Goal: Information Seeking & Learning: Find specific page/section

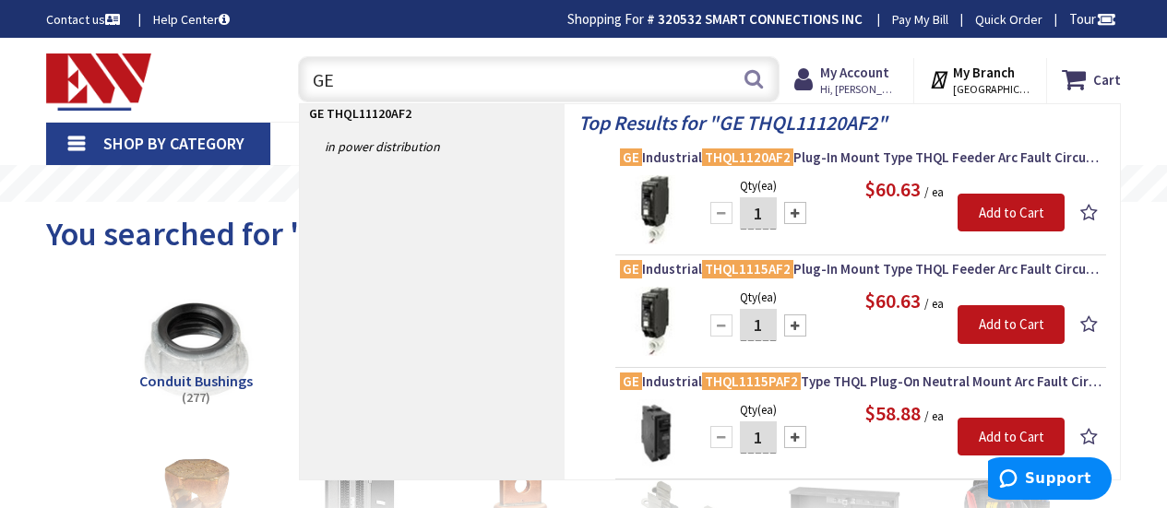
type input "G"
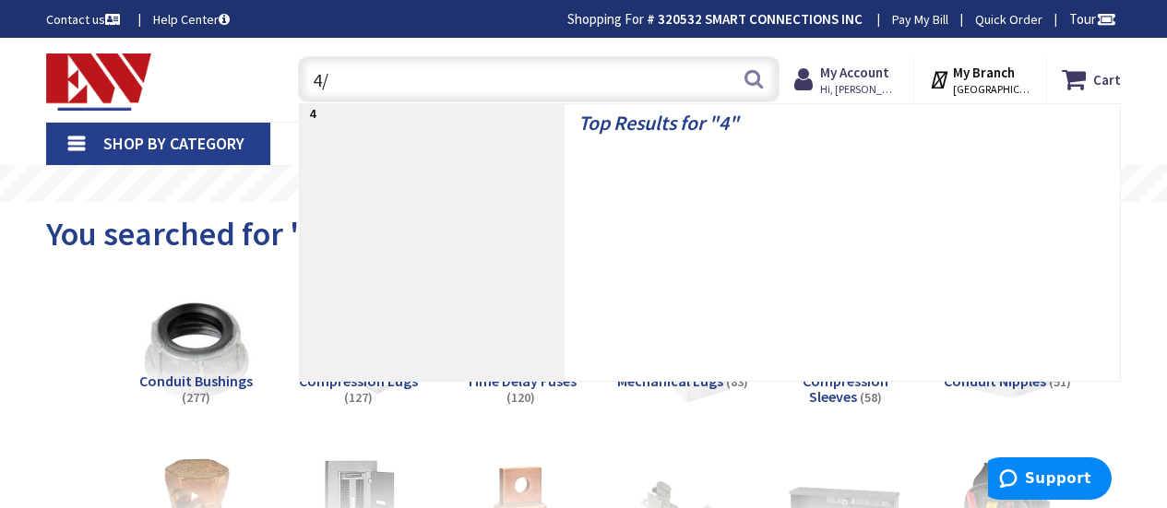
type input "4/3"
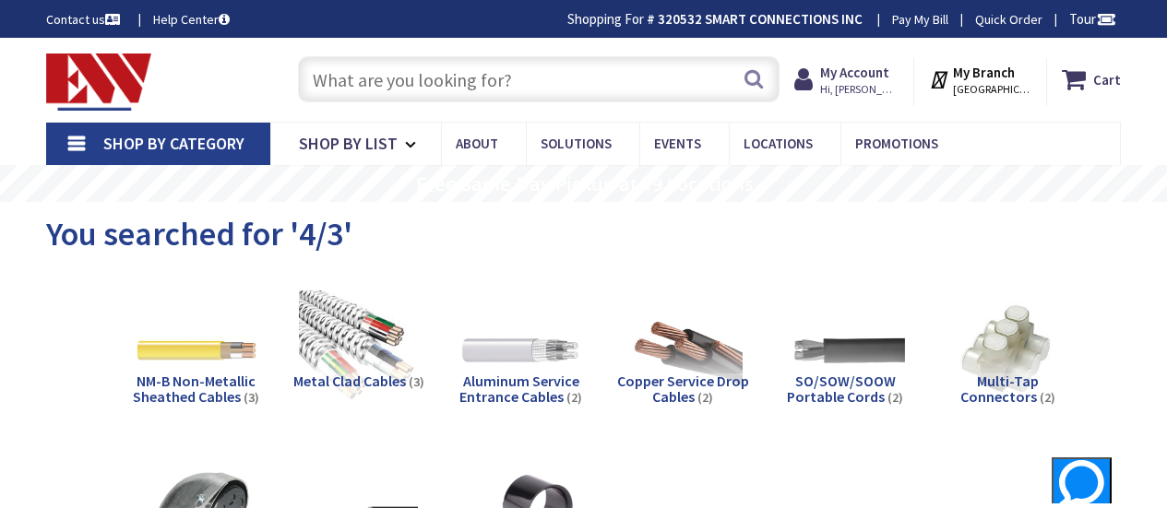
click at [468, 87] on input "text" at bounding box center [539, 79] width 482 height 46
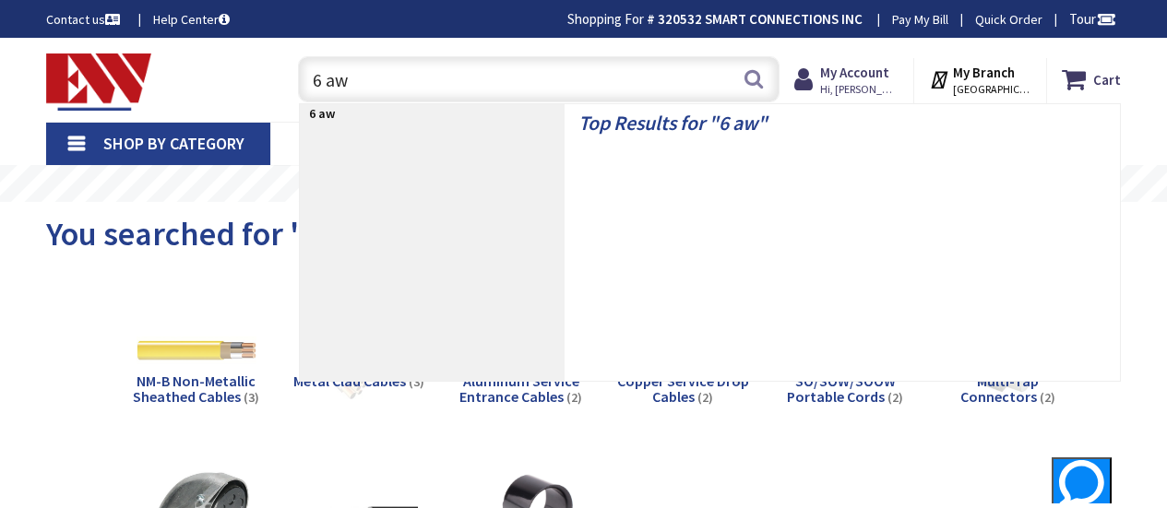
type input "6 awg"
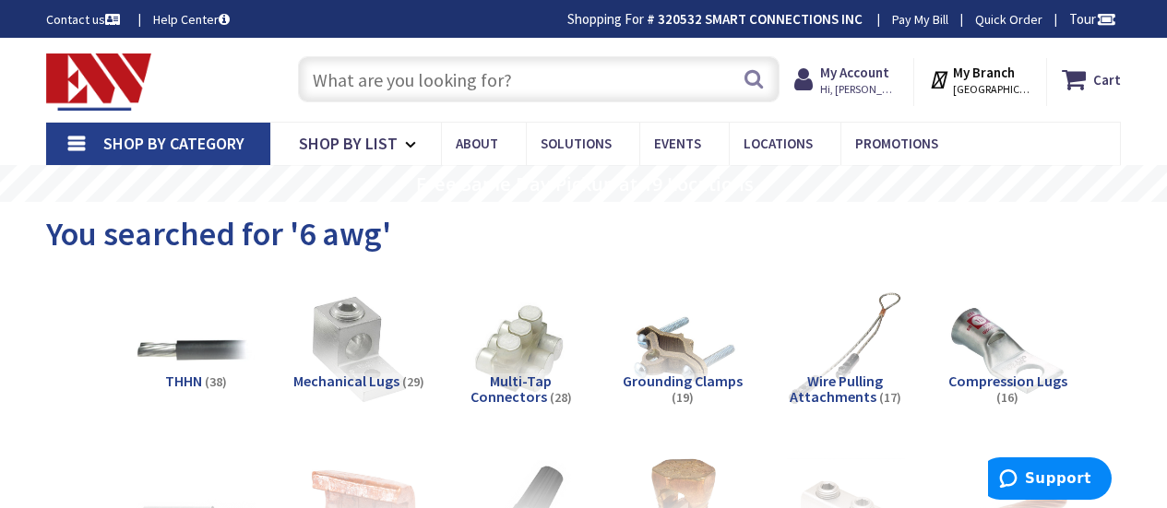
click at [364, 78] on input "text" at bounding box center [539, 79] width 482 height 46
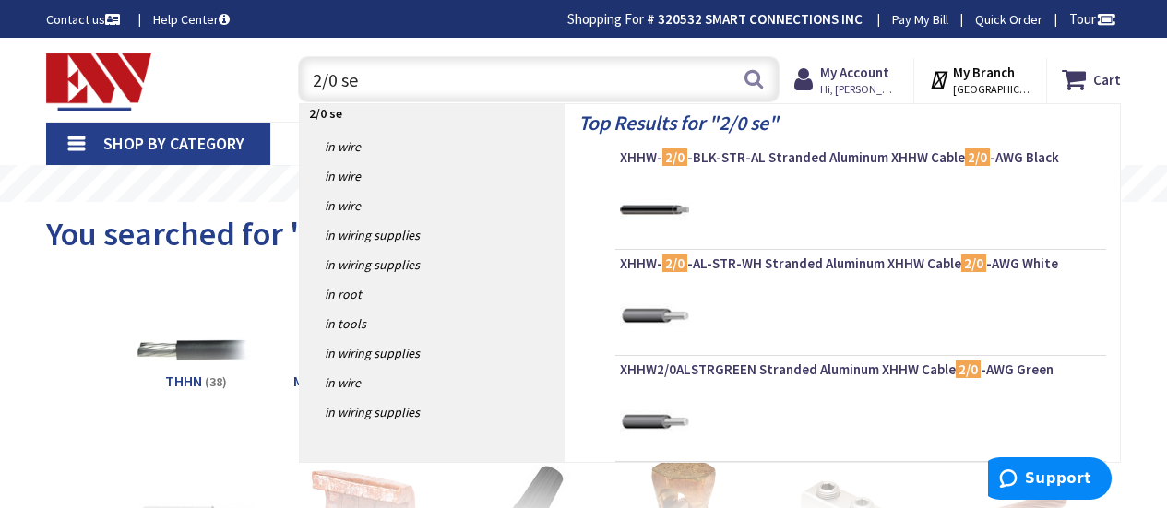
type input "2/0 ser"
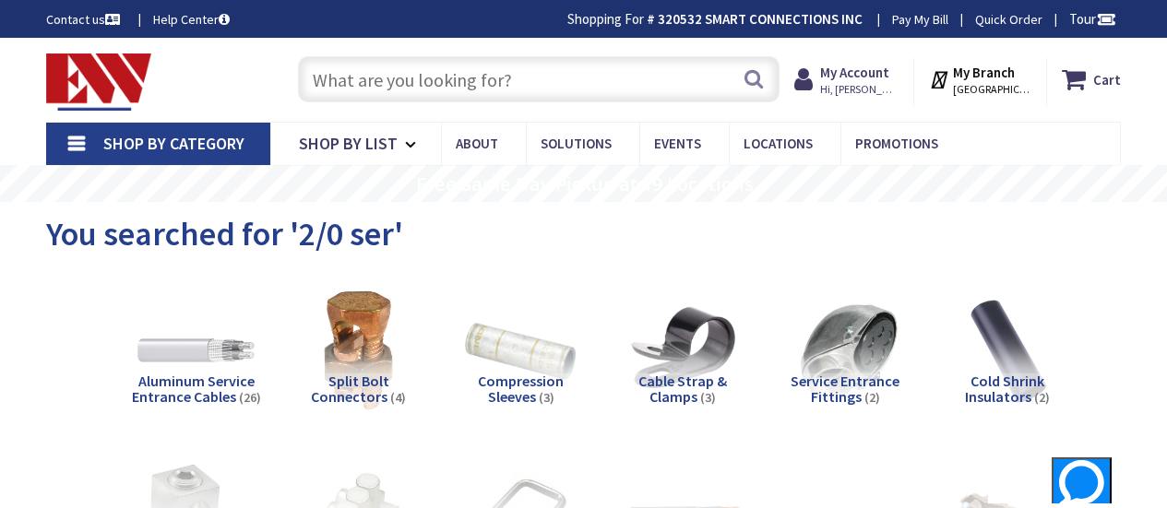
click at [342, 79] on input "text" at bounding box center [539, 79] width 482 height 46
type input "w"
click at [541, 77] on input "text" at bounding box center [539, 79] width 482 height 46
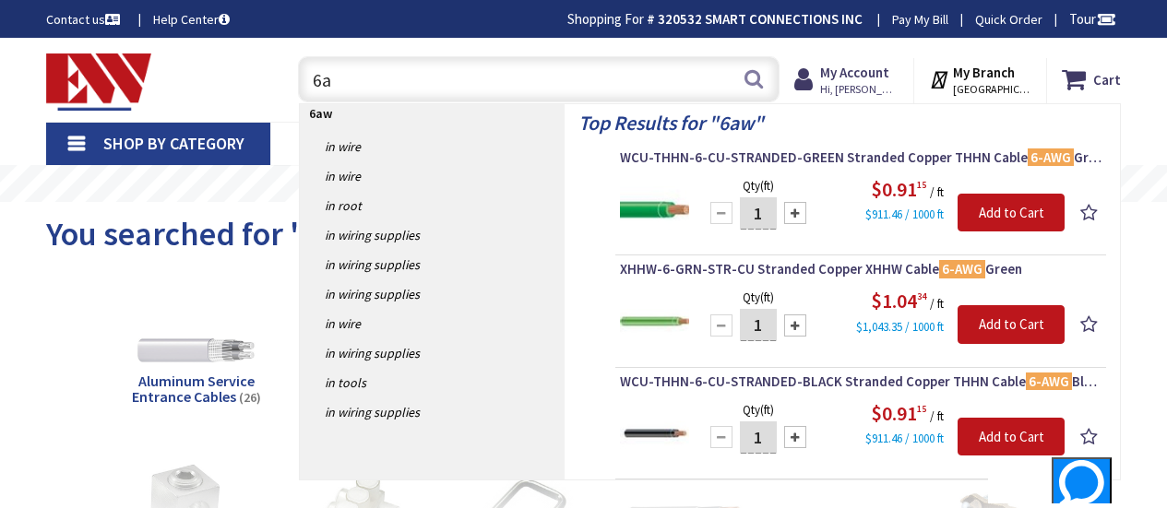
type input "6"
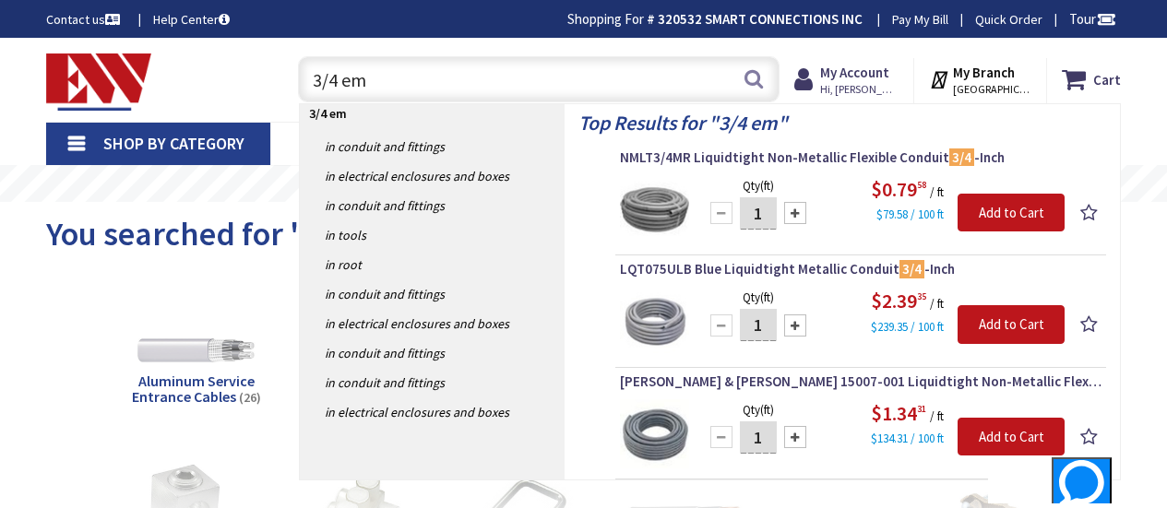
type input "3/4 emt"
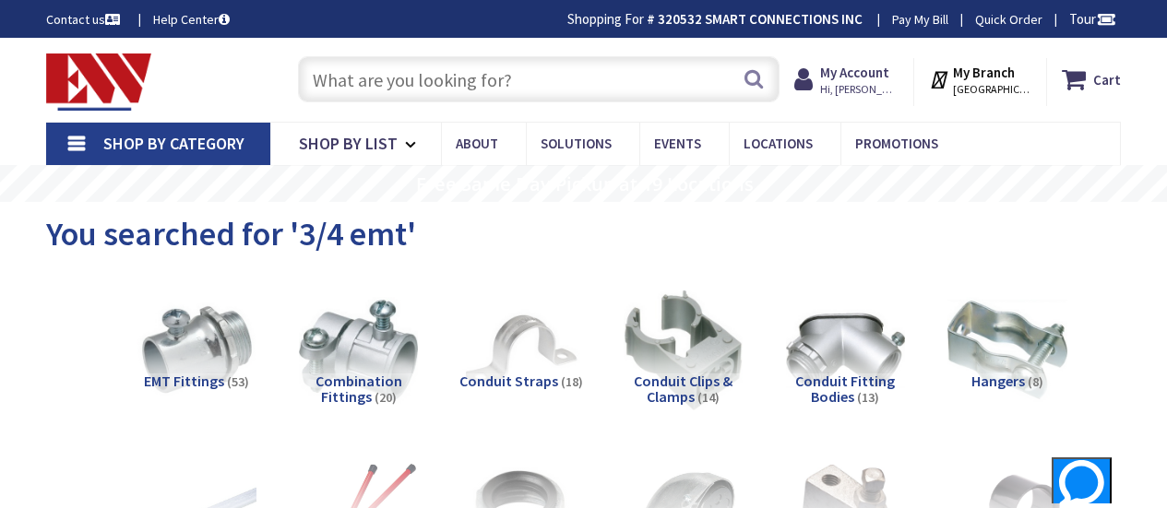
click at [346, 56] on input "text" at bounding box center [539, 79] width 482 height 46
click at [409, 85] on input "text" at bounding box center [539, 79] width 482 height 46
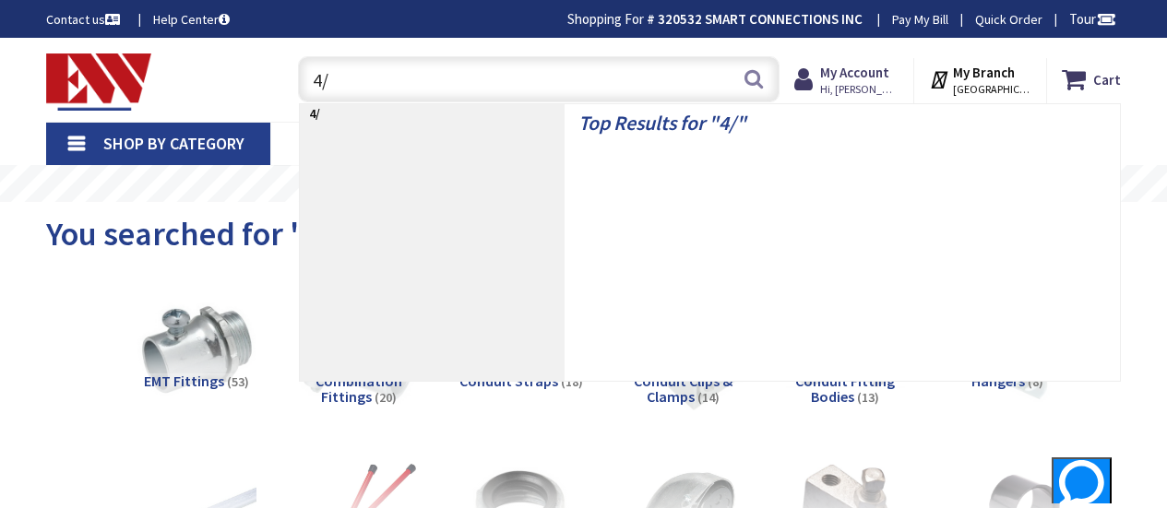
type input "4/3"
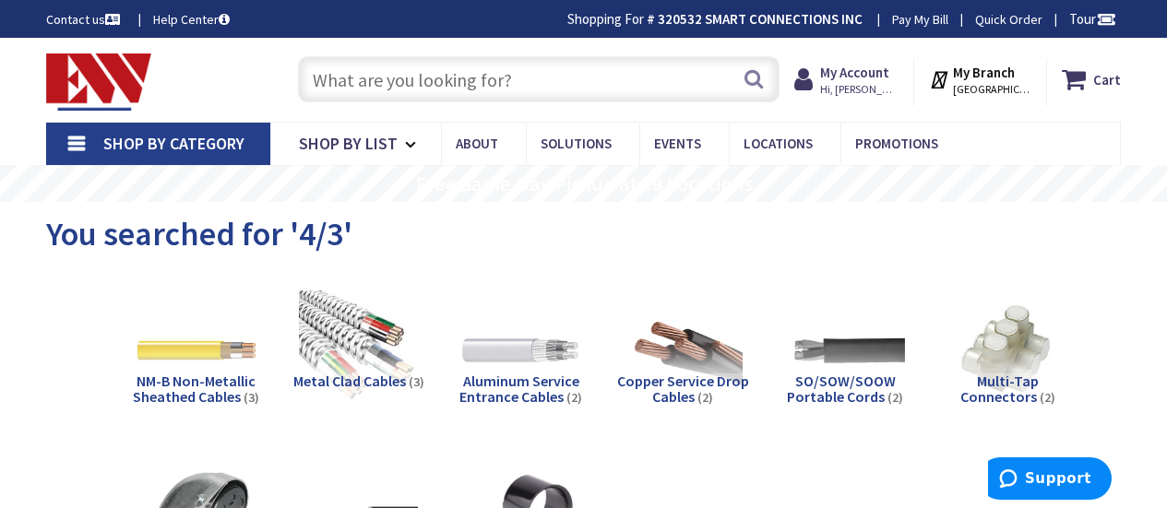
click at [462, 63] on input "text" at bounding box center [539, 79] width 482 height 46
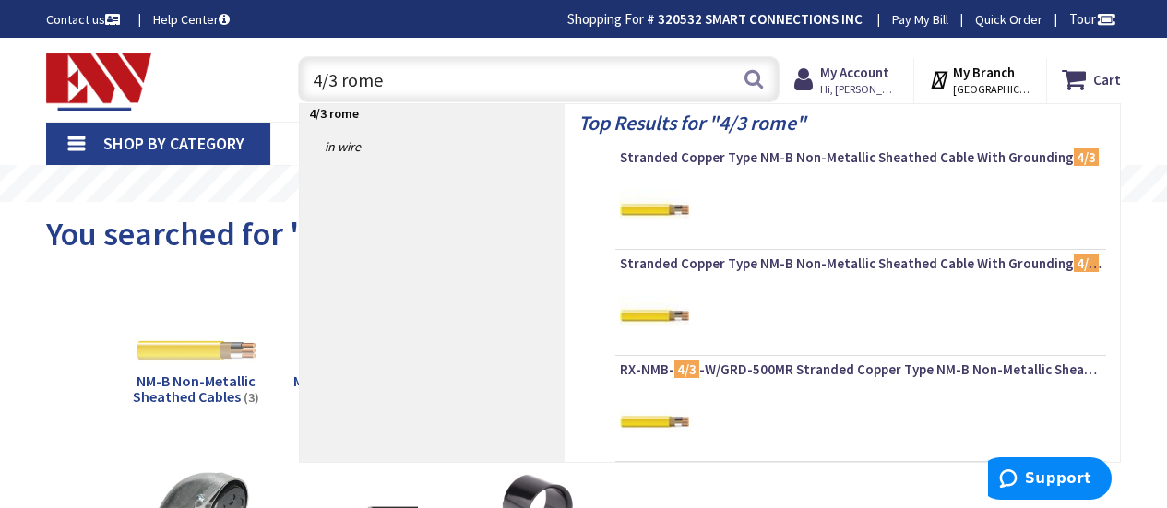
type input "4/3 romex"
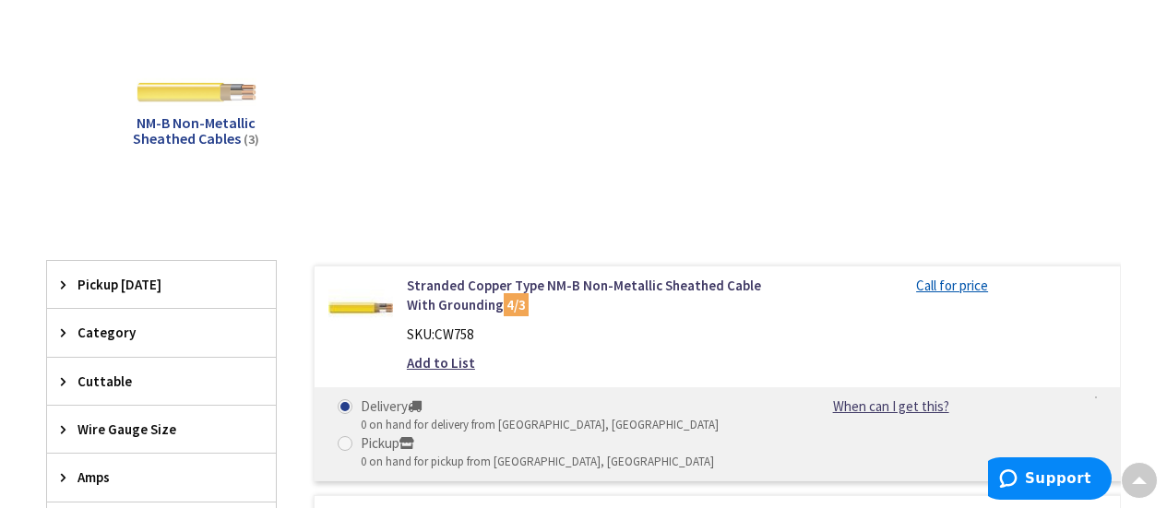
scroll to position [216, 0]
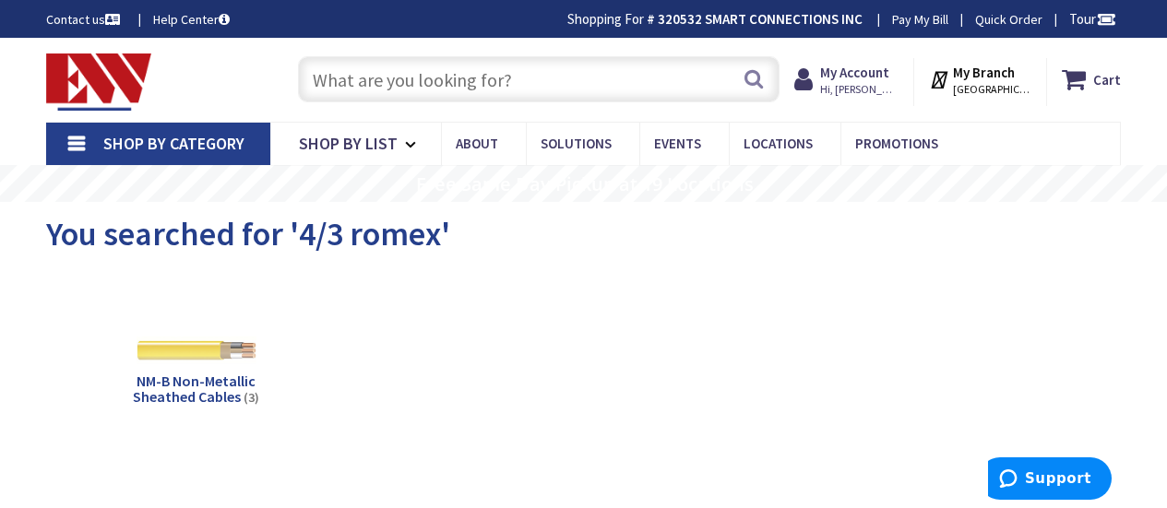
click at [390, 99] on input "text" at bounding box center [539, 79] width 482 height 46
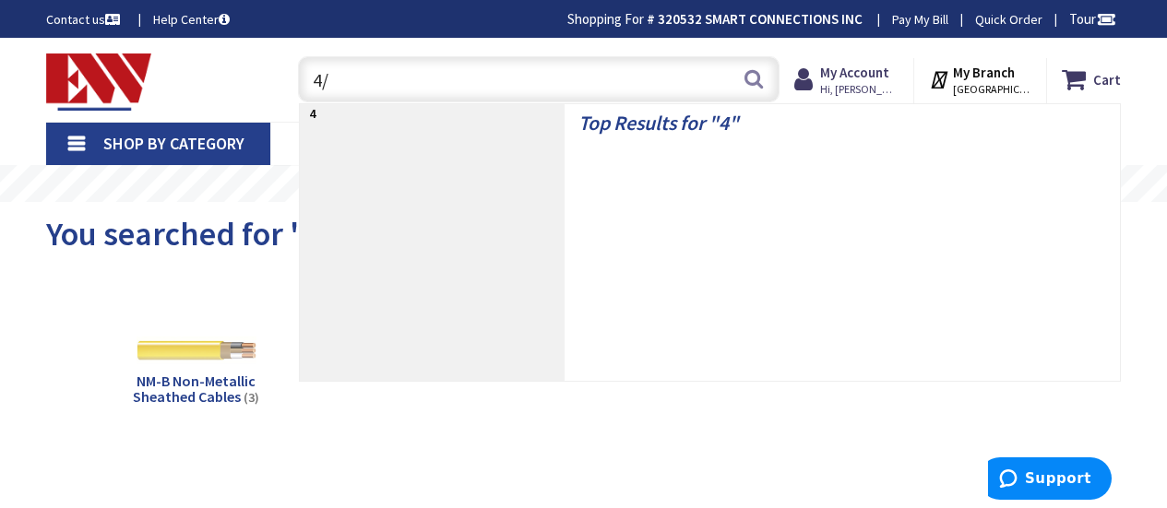
type input "4/3"
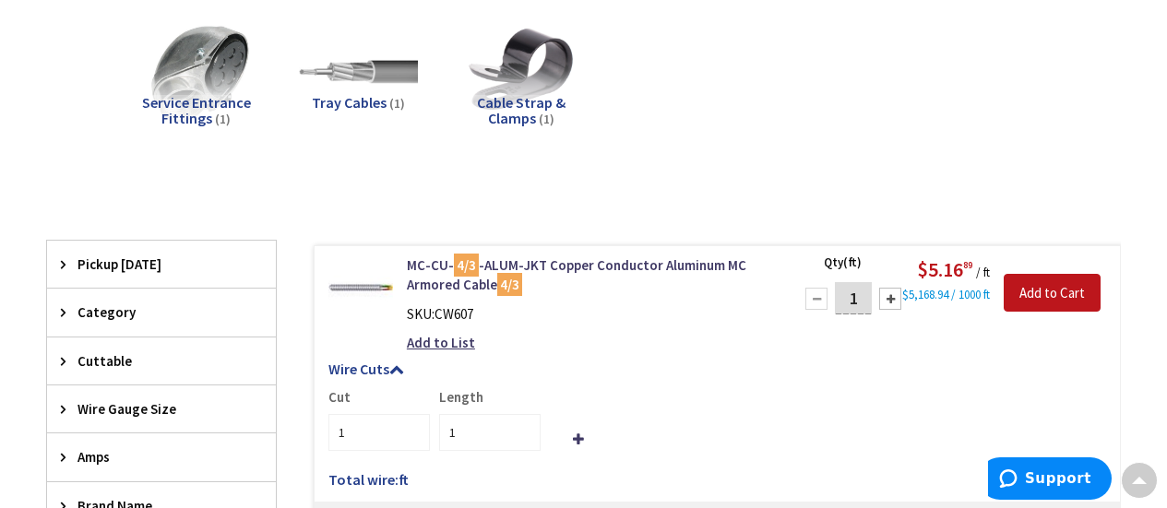
drag, startPoint x: 1174, startPoint y: 51, endPoint x: 1180, endPoint y: 125, distance: 74.9
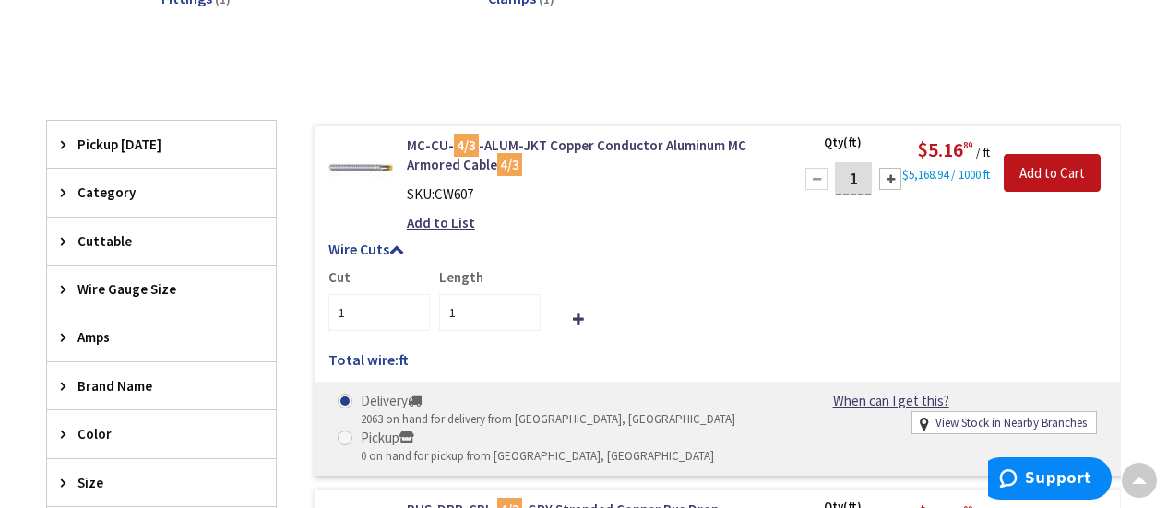
scroll to position [561, 0]
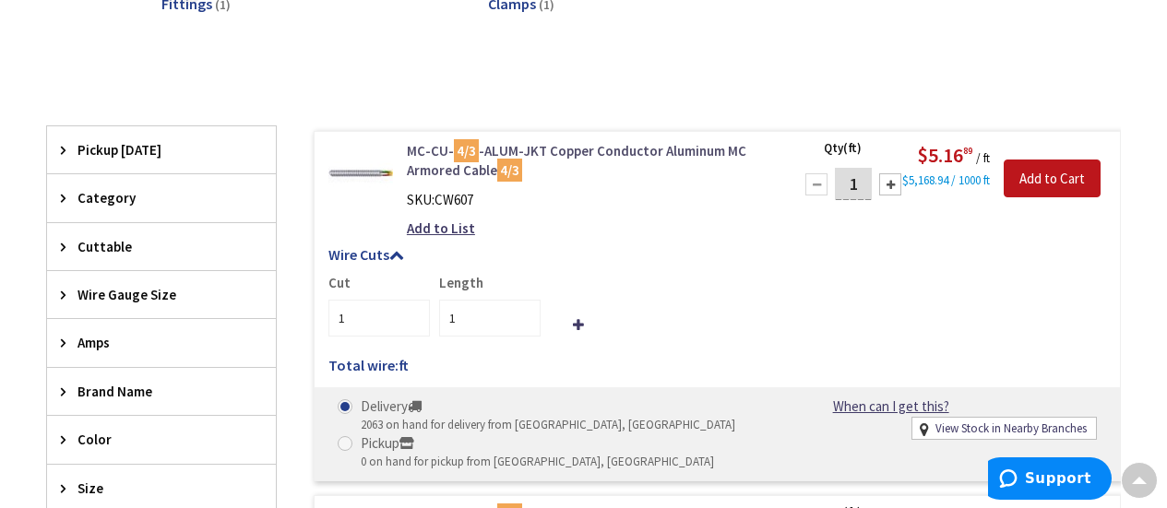
click at [600, 146] on link "MC-CU- 4/3 -ALUM-JKT Copper Conductor Aluminum MC Armored Cable 4/3" at bounding box center [588, 161] width 363 height 40
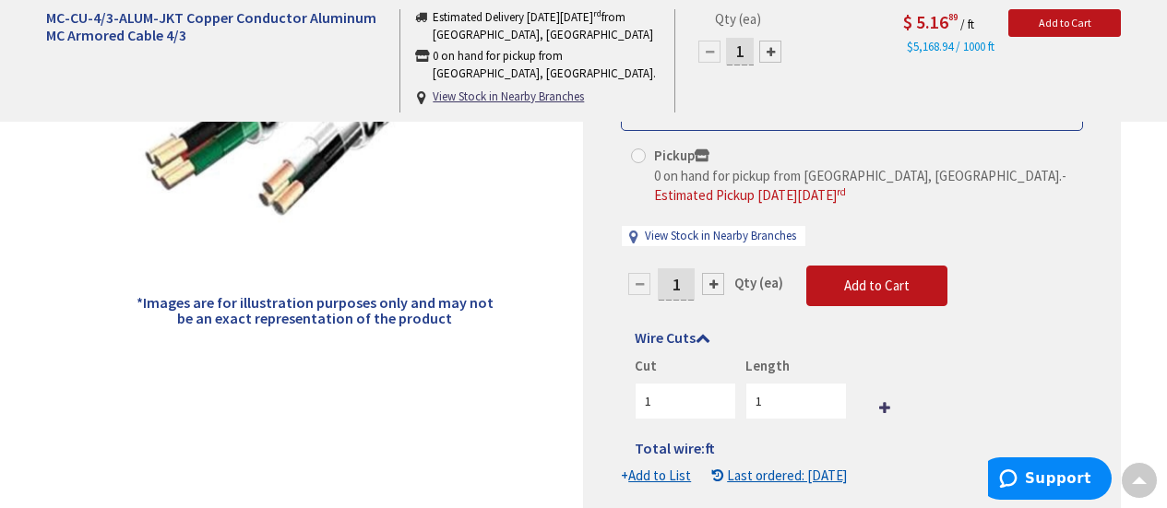
scroll to position [841, 0]
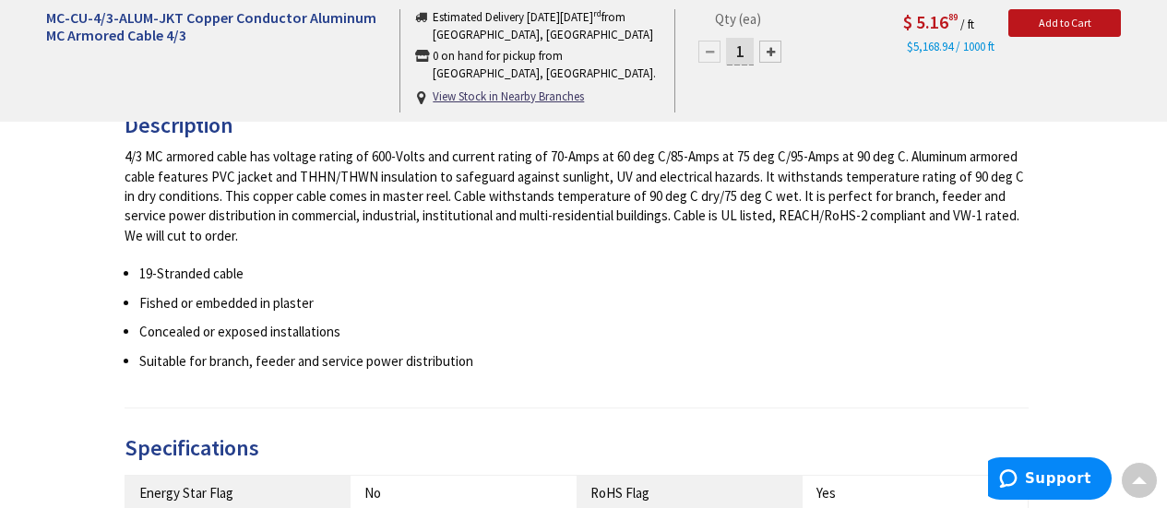
drag, startPoint x: 1171, startPoint y: 64, endPoint x: 1180, endPoint y: 235, distance: 171.8
click at [1166, 235] on html "Accessibility Screen-Reader Guide, Feedback, and Issue Reporting | New window L…" at bounding box center [583, 352] width 1167 height 2387
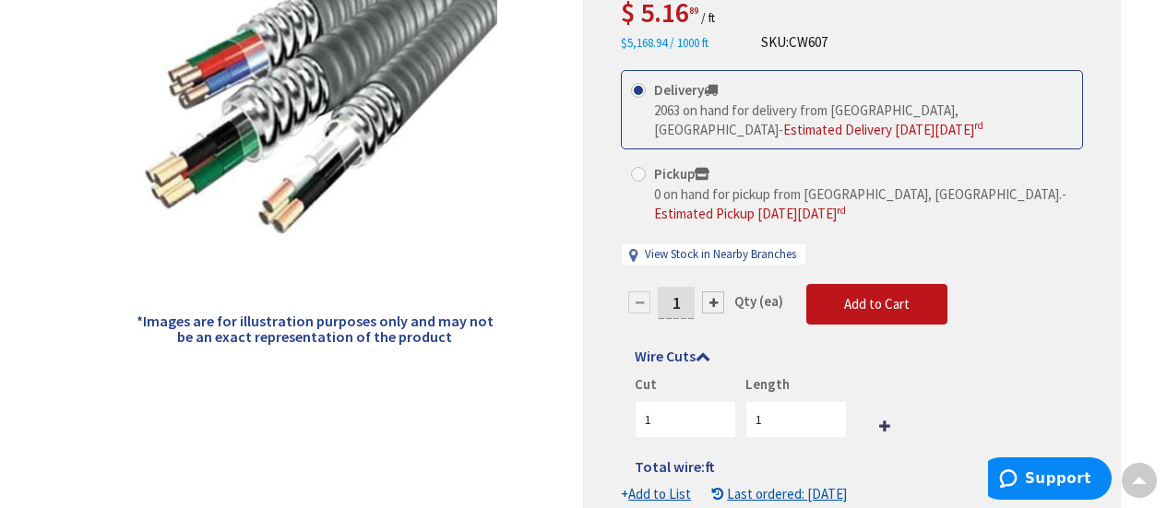
scroll to position [0, 0]
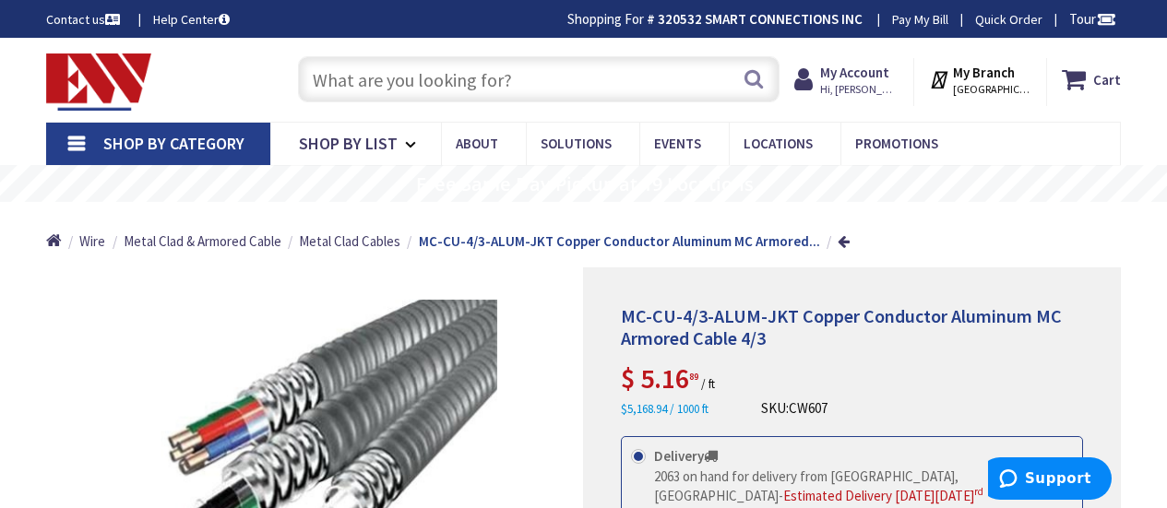
click at [577, 80] on input "text" at bounding box center [539, 79] width 482 height 46
click at [450, 65] on input "text" at bounding box center [539, 79] width 482 height 46
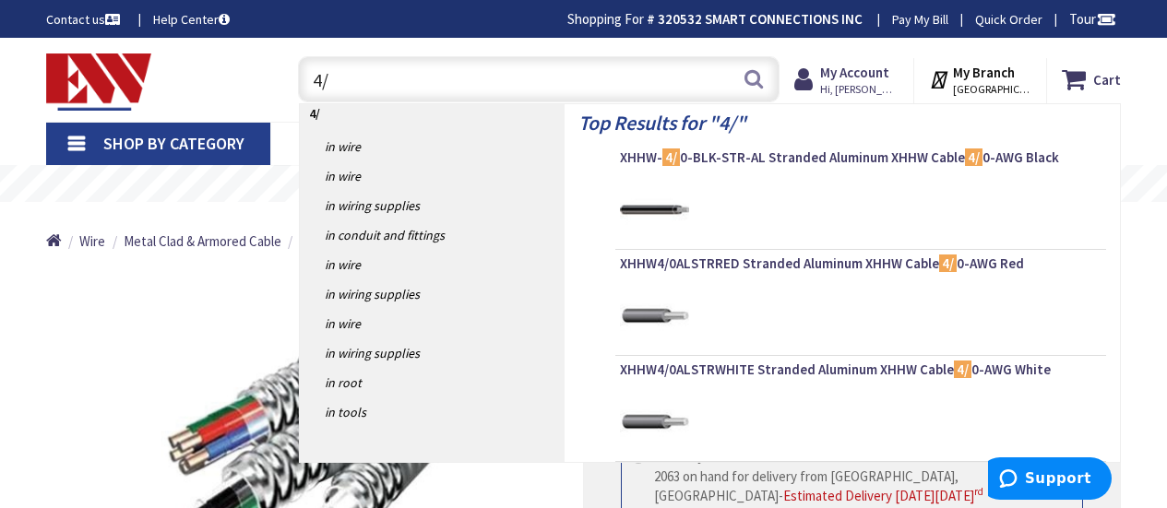
type input "4/3"
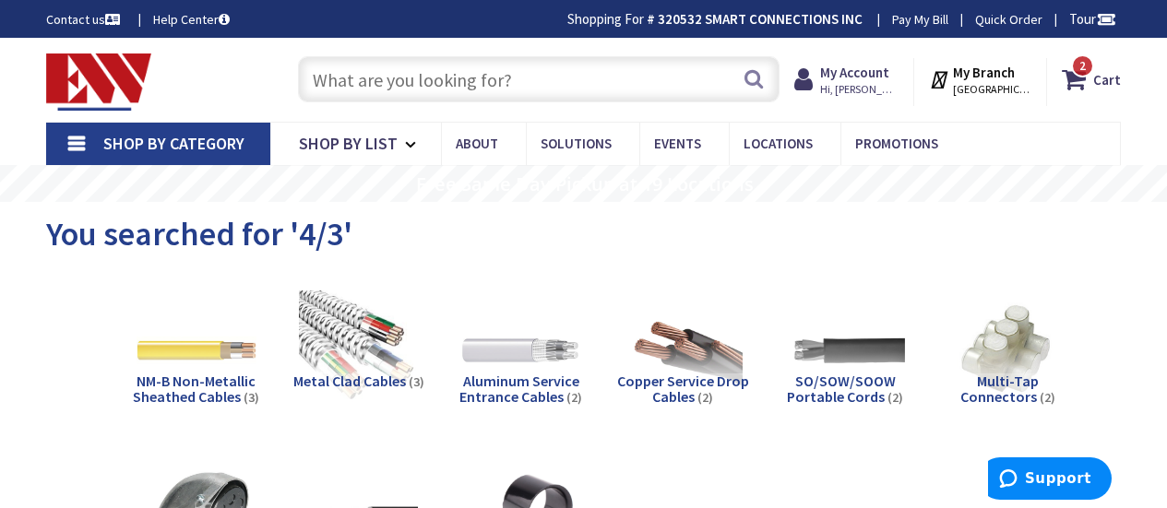
click at [499, 77] on input "text" at bounding box center [539, 79] width 482 height 46
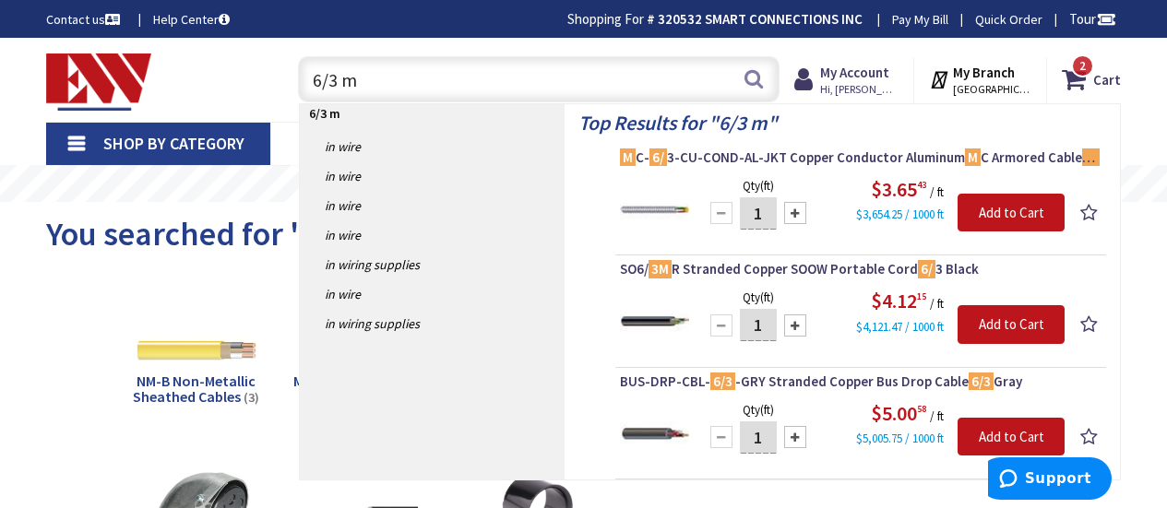
type input "6/3 mc"
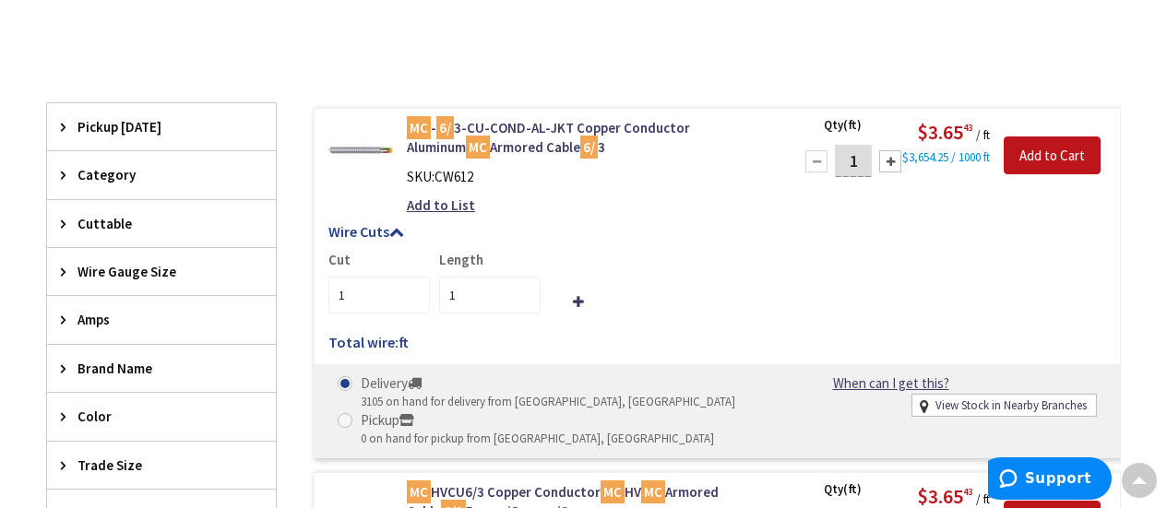
scroll to position [400, 0]
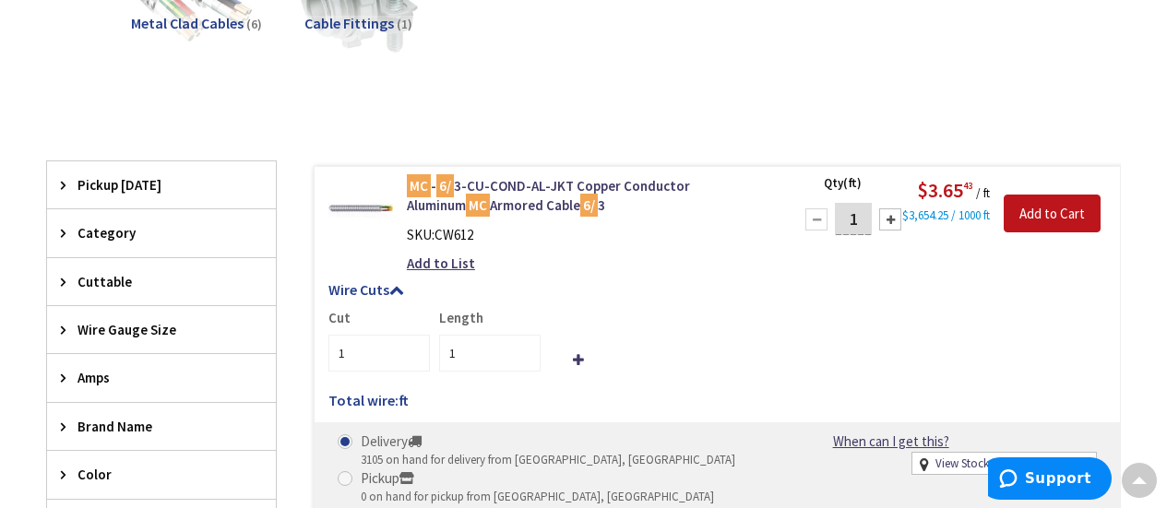
drag, startPoint x: 1175, startPoint y: 52, endPoint x: 1160, endPoint y: 127, distance: 77.1
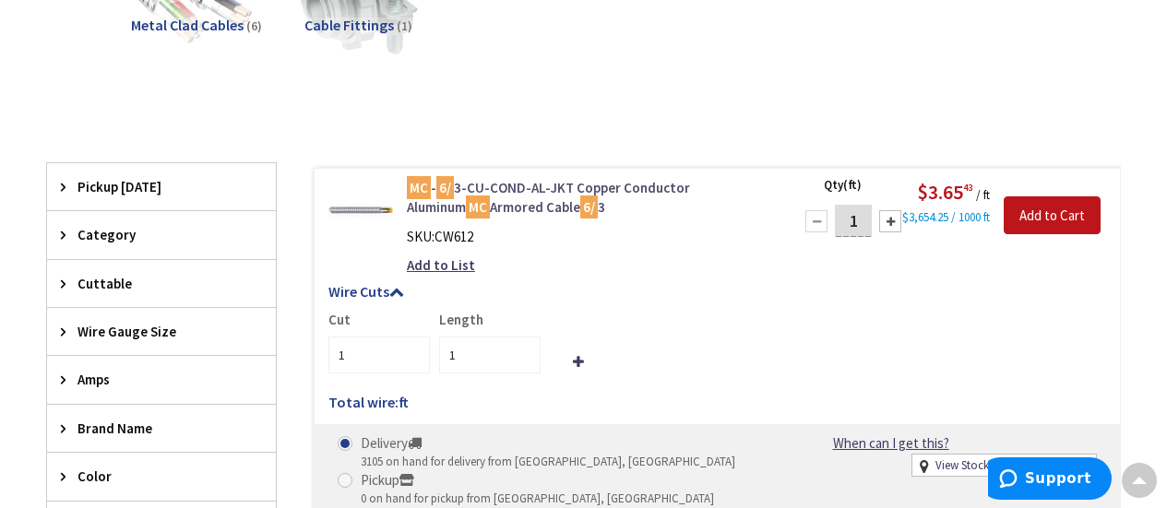
click at [571, 185] on link "MC - 6/ 3-CU-COND-AL-JKT Copper Conductor Aluminum MC Armored Cable 6/ 3" at bounding box center [588, 198] width 363 height 40
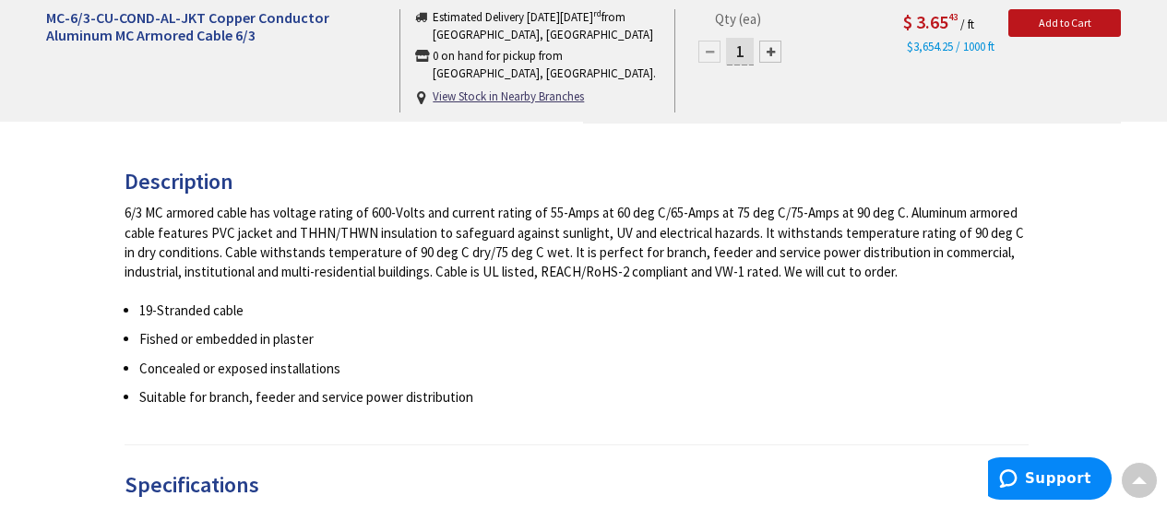
scroll to position [783, 0]
drag, startPoint x: 1172, startPoint y: 92, endPoint x: 1167, endPoint y: 259, distance: 167.1
click at [1166, 259] on html "Accessibility Screen-Reader Guide, Feedback, and Issue Reporting | New window L…" at bounding box center [583, 383] width 1167 height 2332
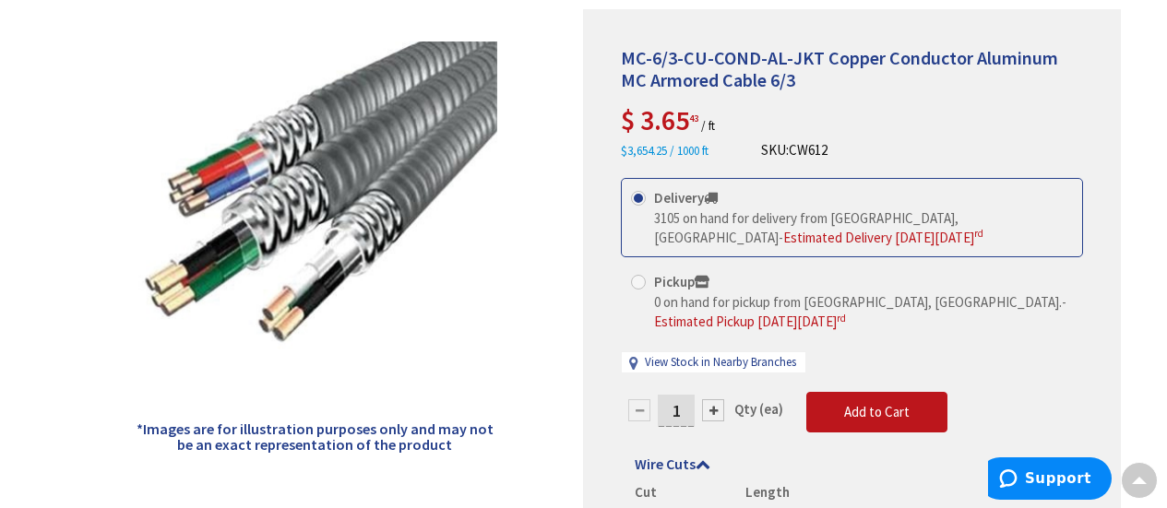
scroll to position [0, 0]
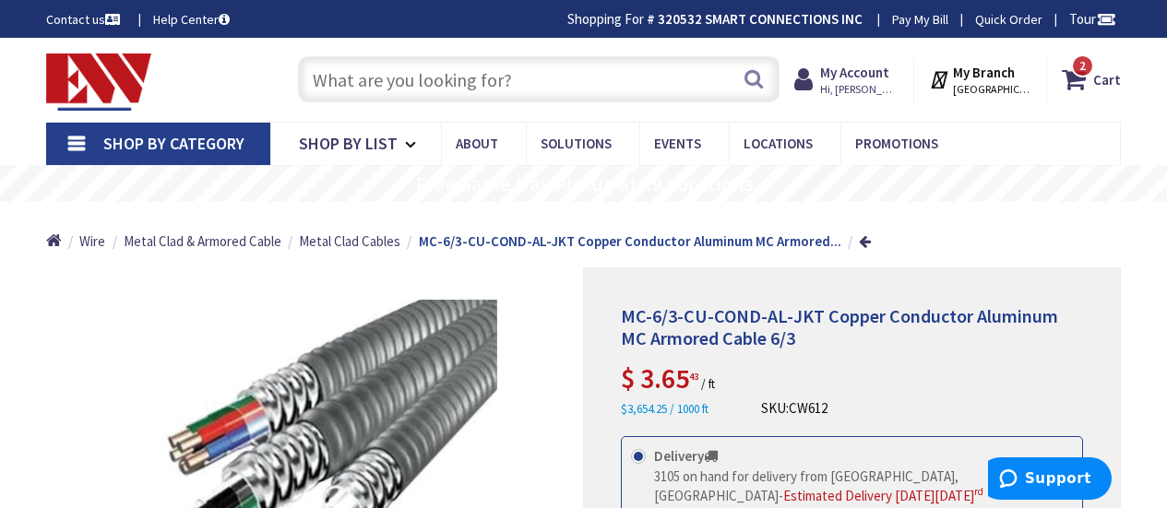
click at [592, 73] on input "text" at bounding box center [539, 79] width 482 height 46
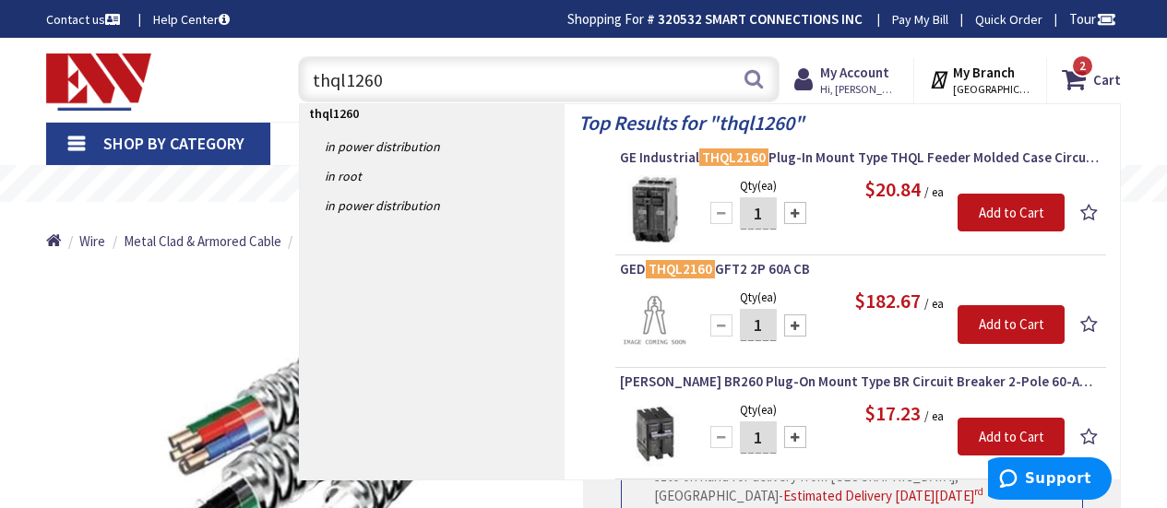
click at [451, 86] on input "thql1260" at bounding box center [539, 79] width 482 height 46
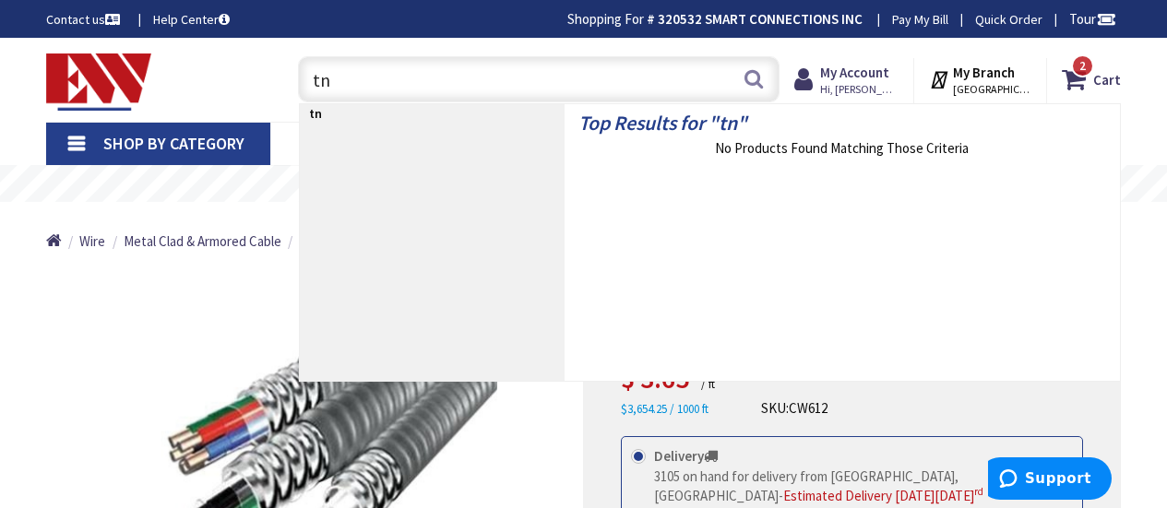
type input "t"
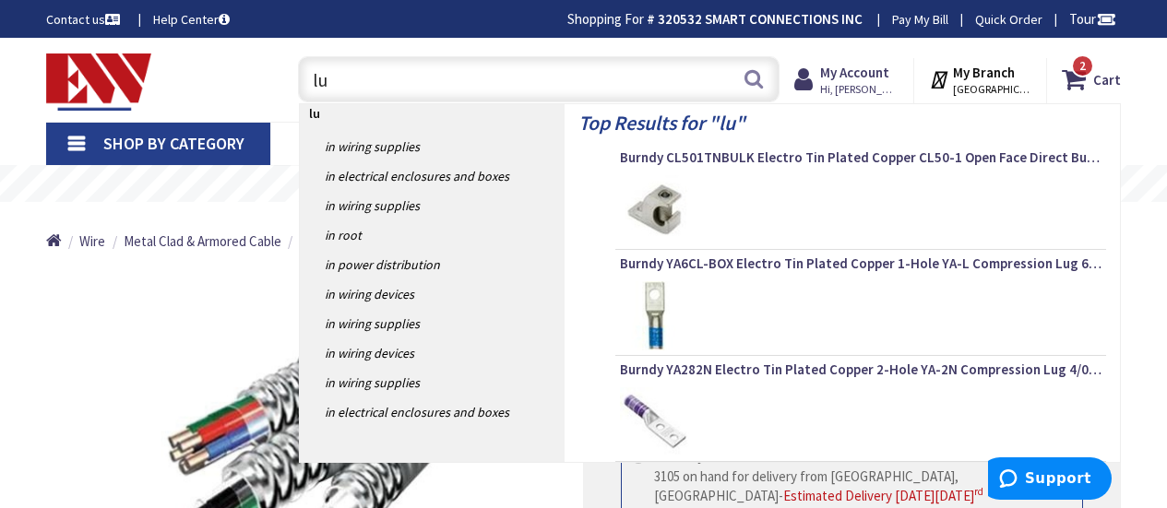
type input "l"
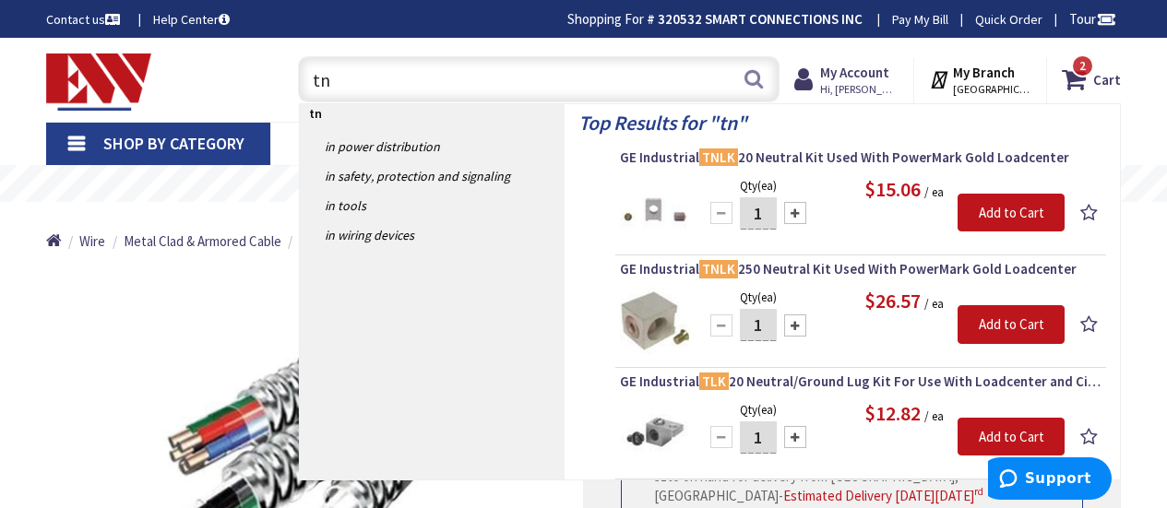
type input "t"
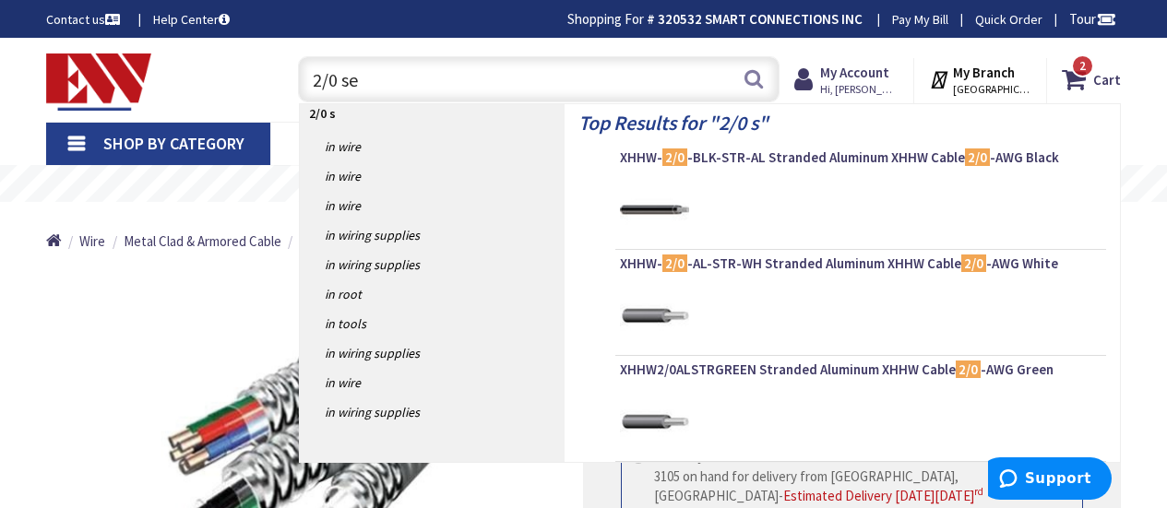
type input "2/0 ser"
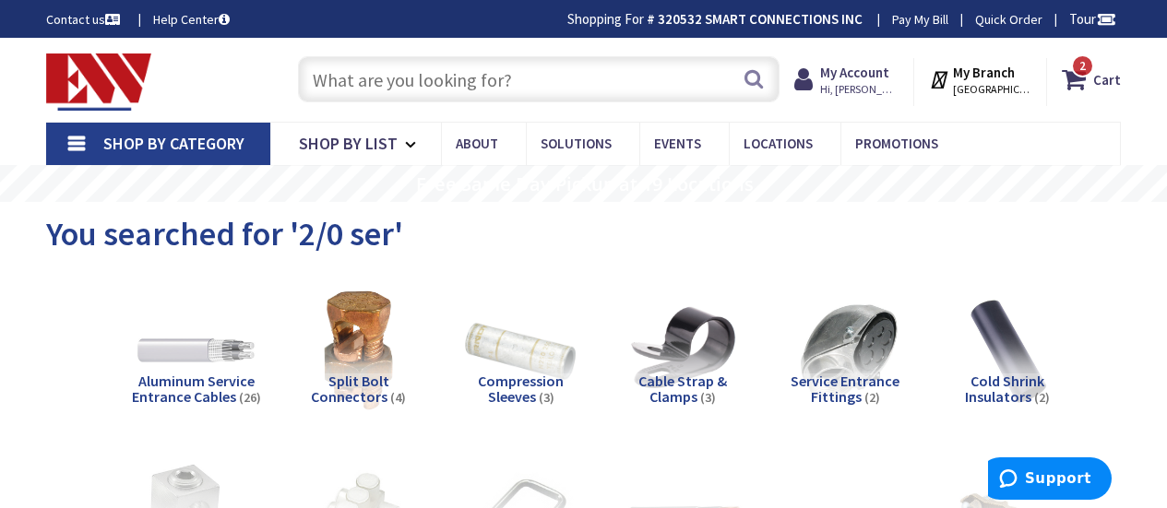
click at [519, 89] on input "text" at bounding box center [539, 79] width 482 height 46
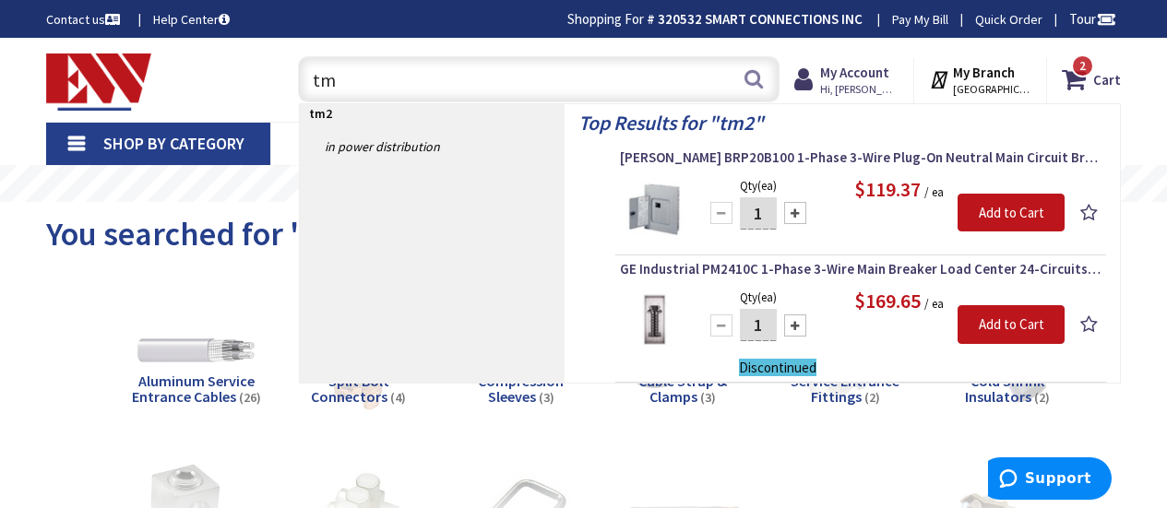
type input "t"
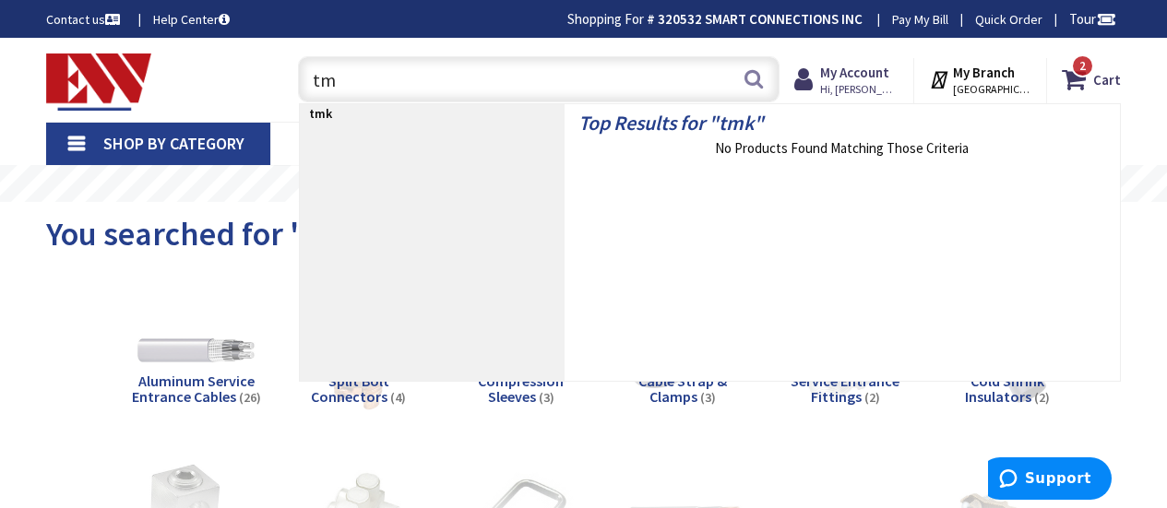
type input "t"
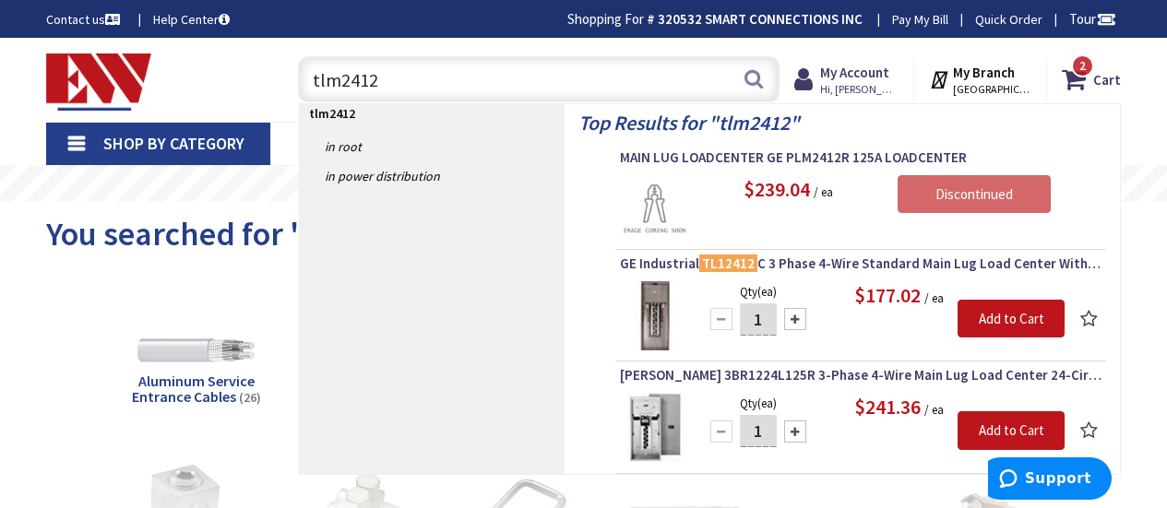
click at [324, 81] on input "tlm2412" at bounding box center [539, 79] width 482 height 46
type input "tm2412"
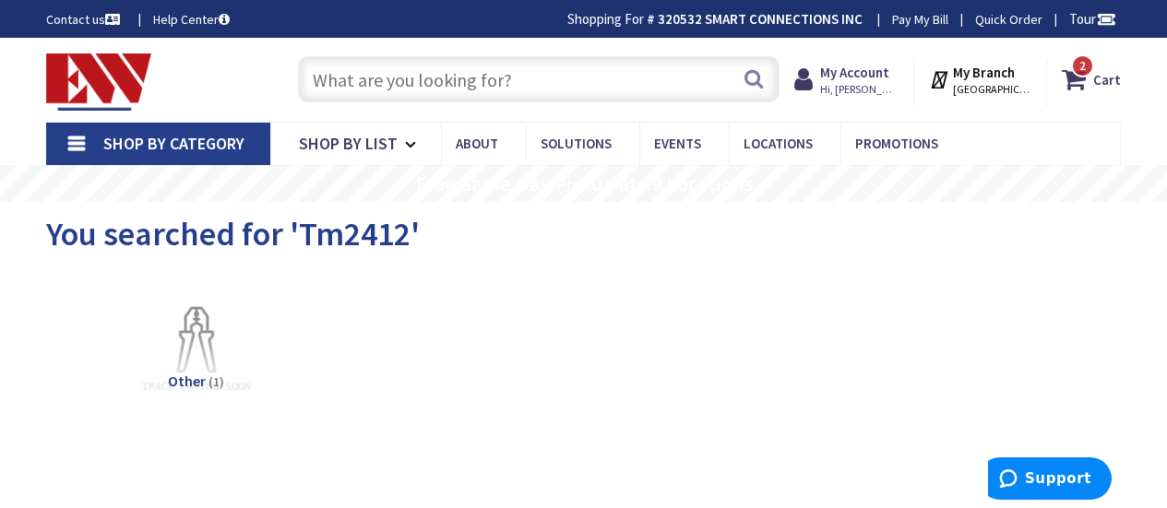
click at [450, 89] on input "text" at bounding box center [539, 79] width 482 height 46
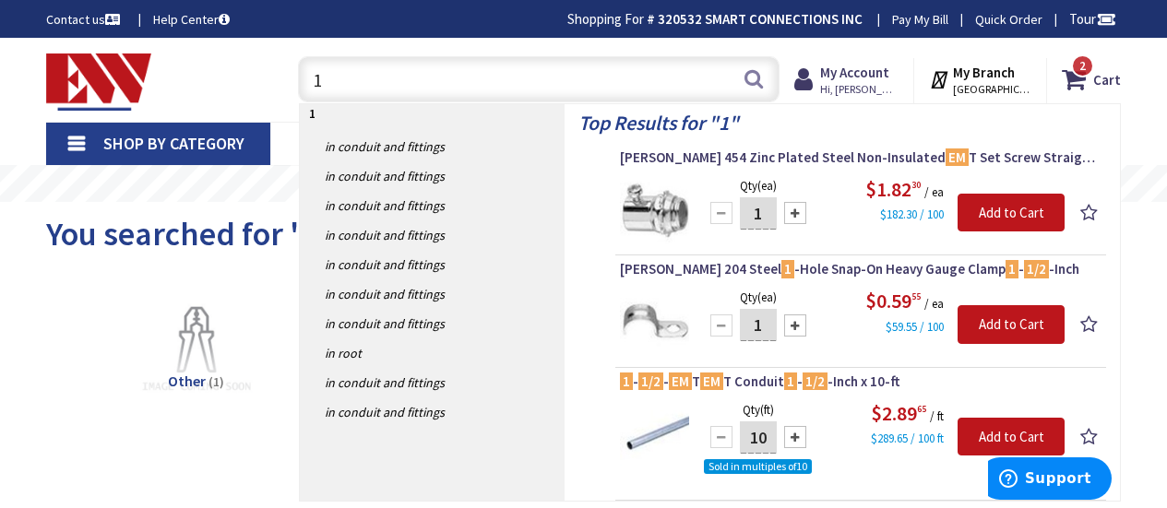
type input "1"
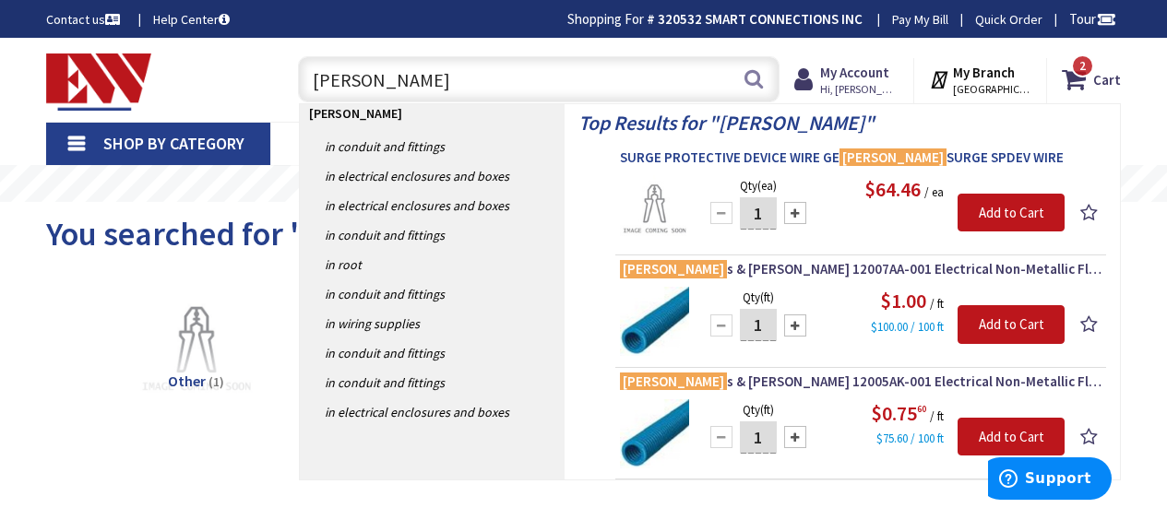
type input "thome"
click at [954, 155] on span "SURGE PROTECTIVE DEVICE WIRE GE THOME SURGE SPDEV WIRE" at bounding box center [861, 158] width 482 height 18
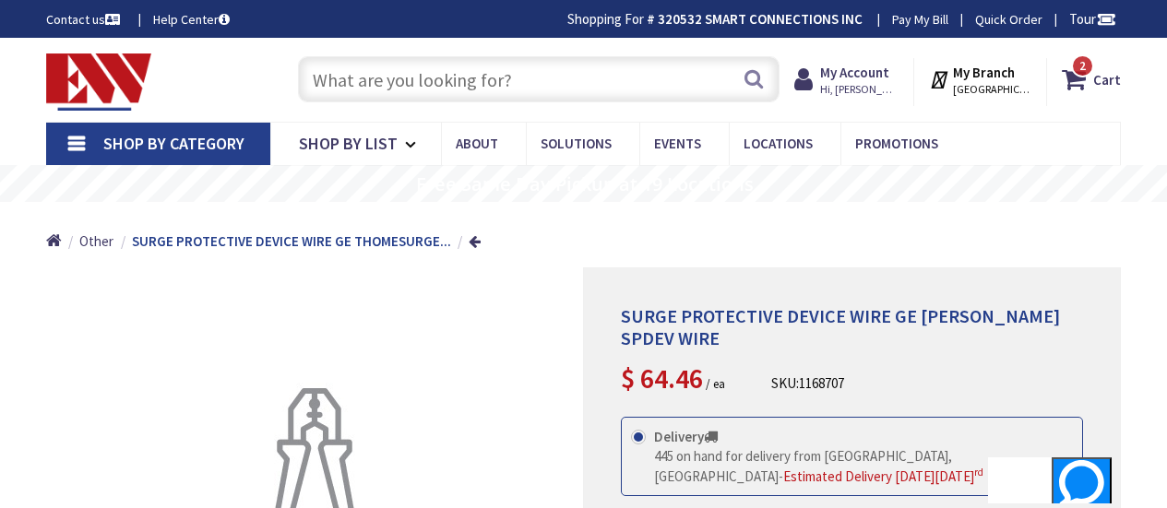
click at [440, 81] on input "text" at bounding box center [539, 79] width 482 height 46
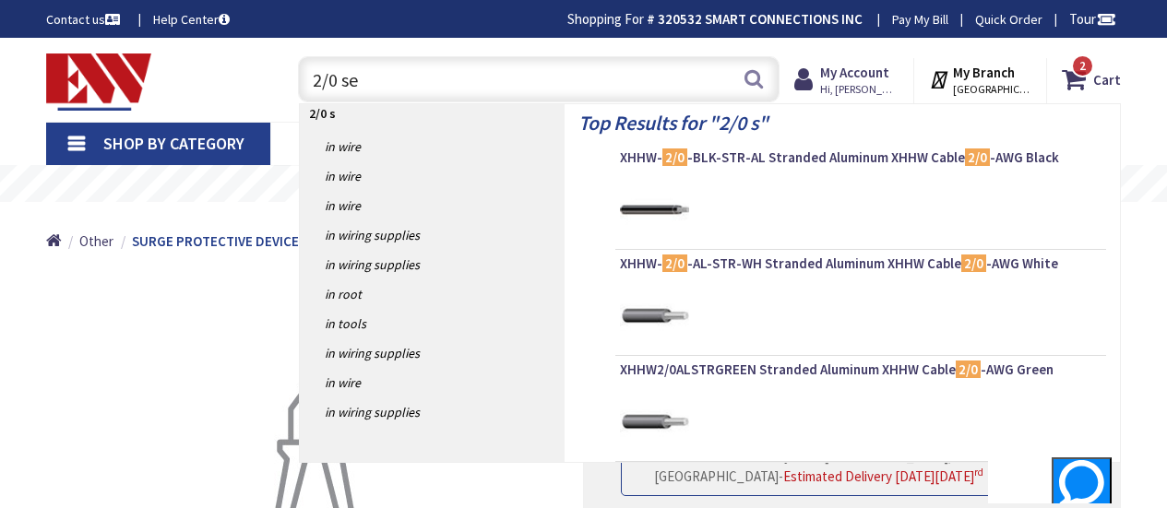
type input "2/0 ser"
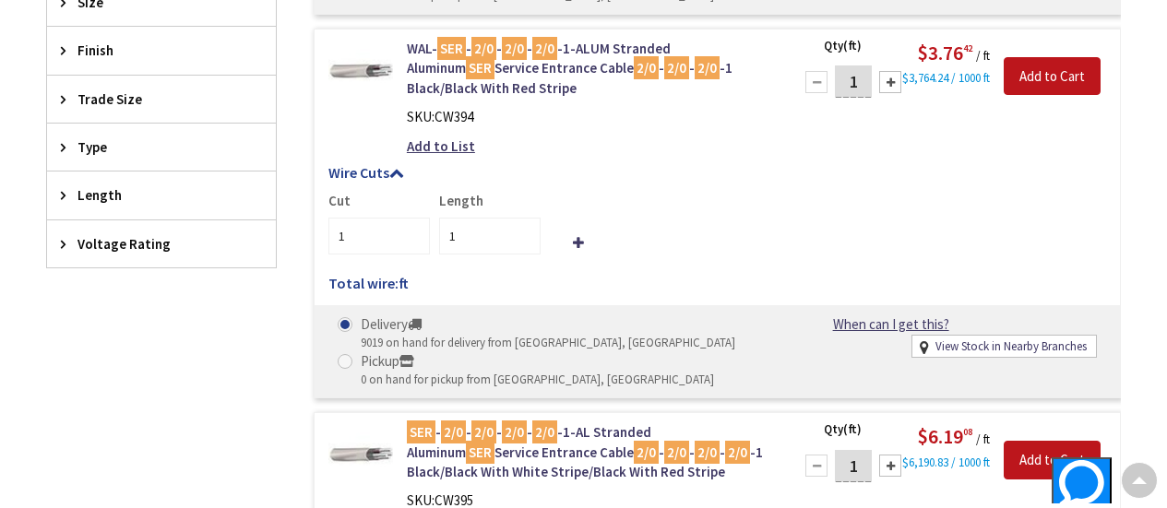
scroll to position [885, 0]
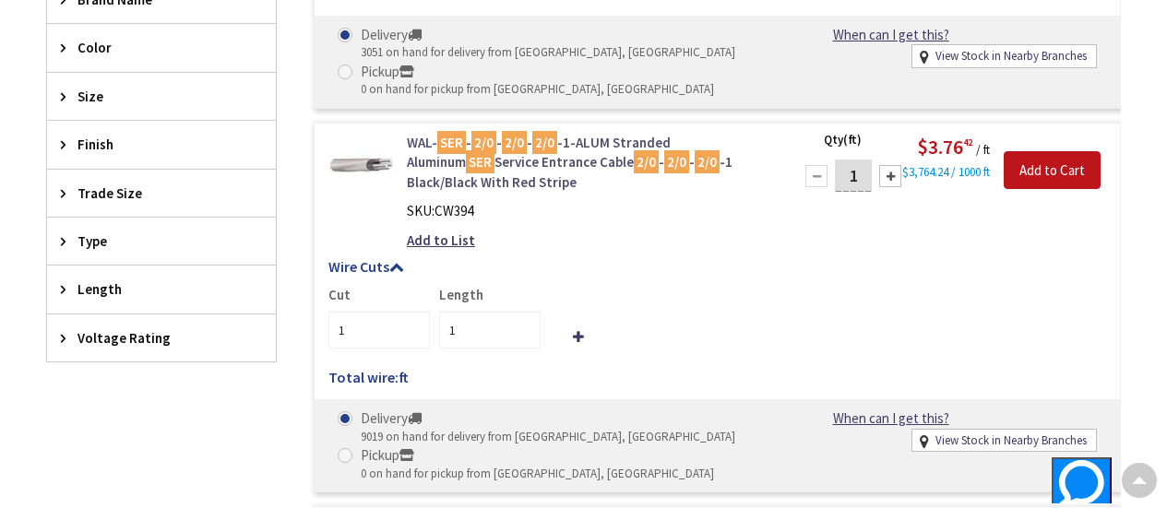
click at [580, 149] on link "WAL- SER - 2/0 - 2/0 - 2/0 -1-ALUM Stranded Aluminum SER Service Entrance Cable…" at bounding box center [588, 162] width 363 height 59
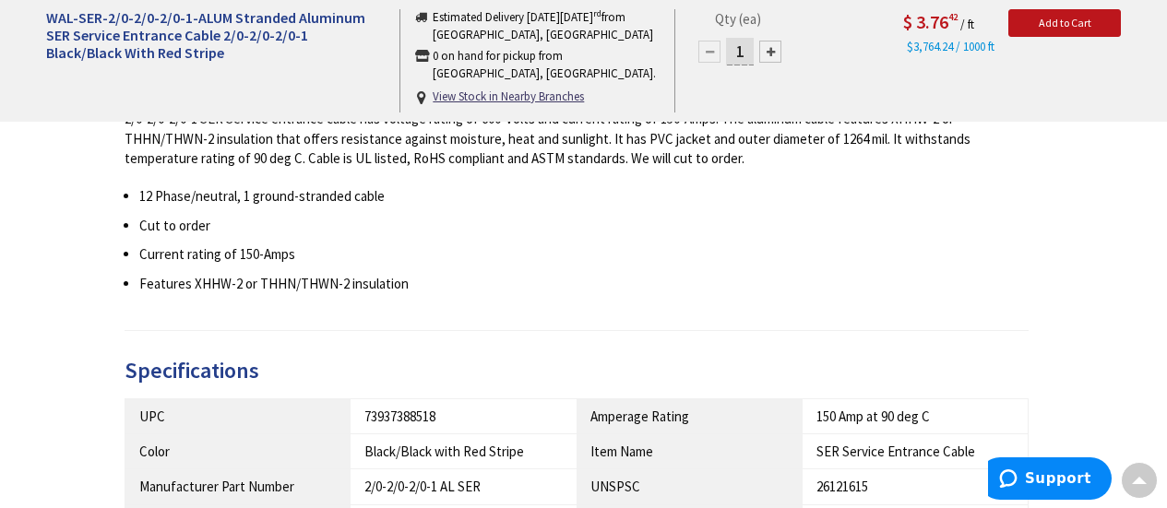
scroll to position [905, 0]
